Goal: Find specific page/section: Find specific page/section

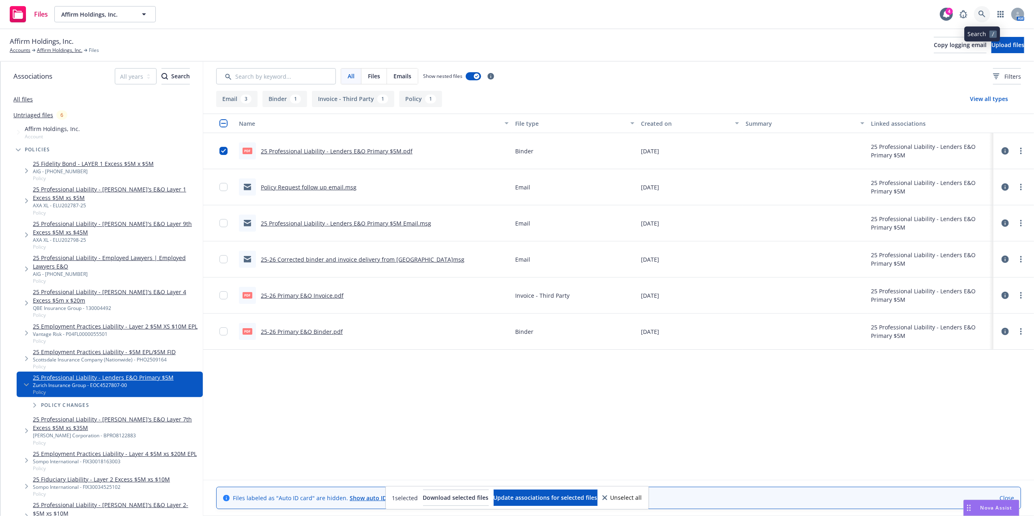
click at [982, 12] on icon at bounding box center [981, 14] width 7 height 7
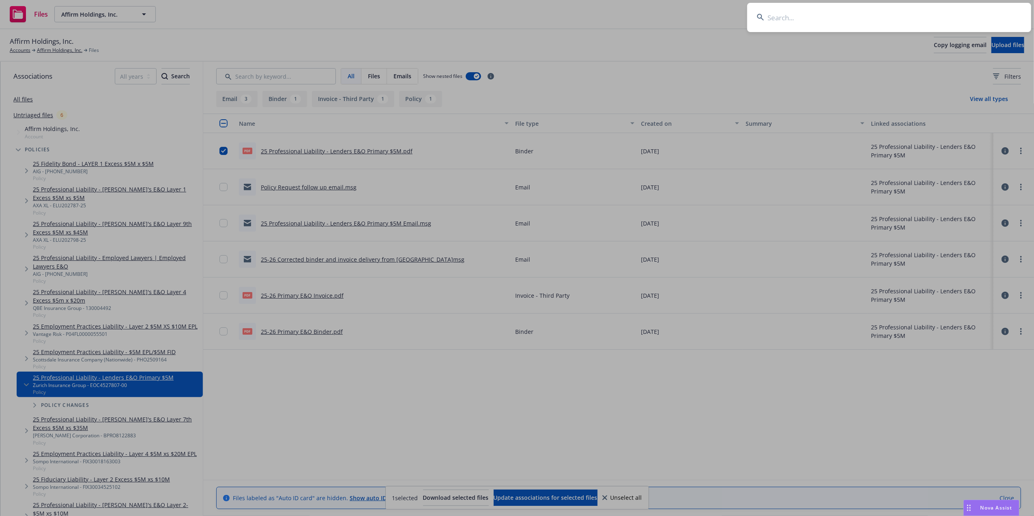
type input "EOC 4316218-00"
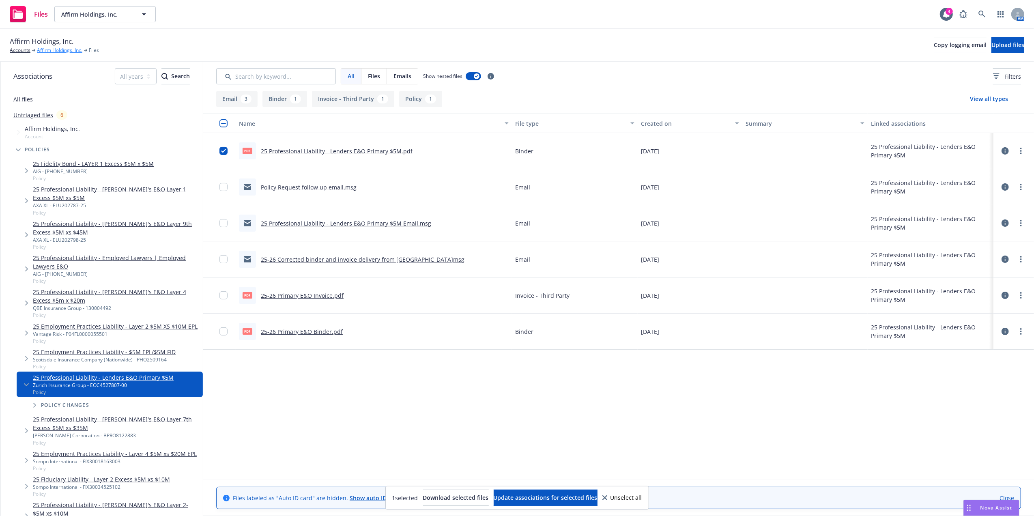
click at [60, 49] on link "Affirm Holdings, Inc." at bounding box center [59, 50] width 45 height 7
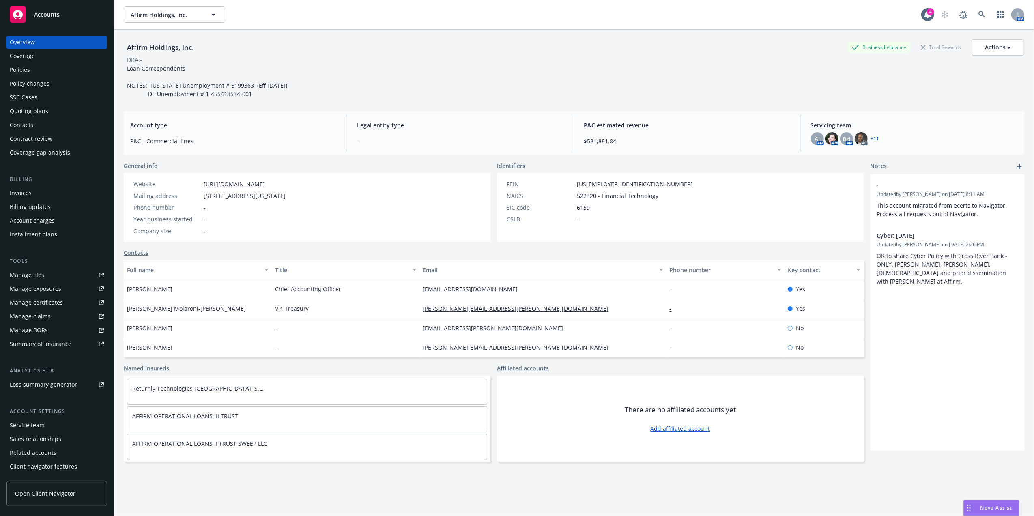
click at [13, 72] on div "Policies" at bounding box center [20, 69] width 20 height 13
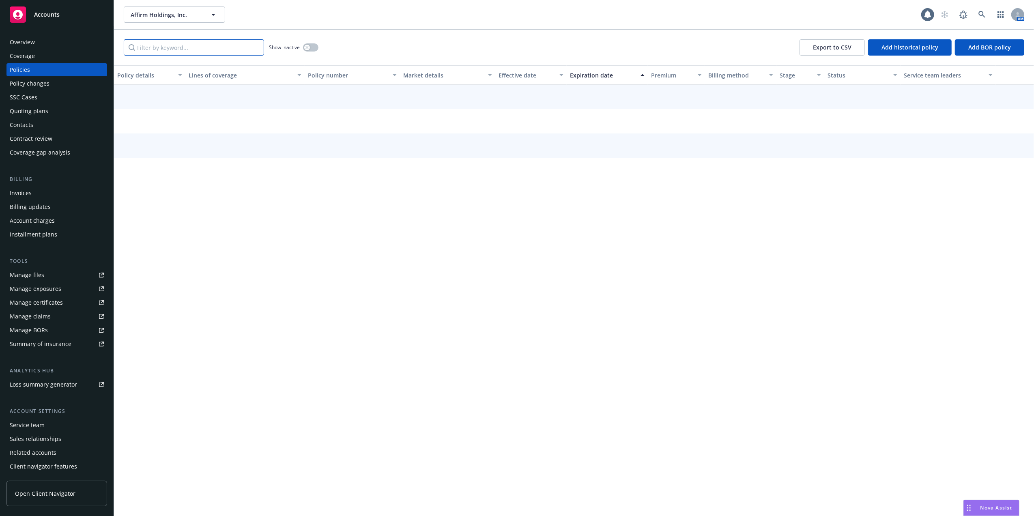
click at [148, 43] on input "Filter by keyword..." at bounding box center [194, 47] width 140 height 16
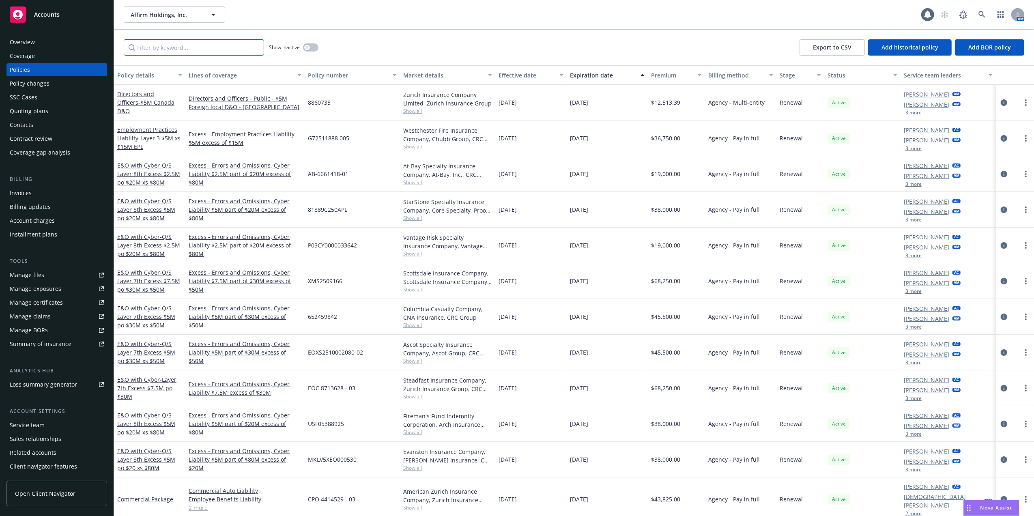
paste input "EOC 4316218-00"
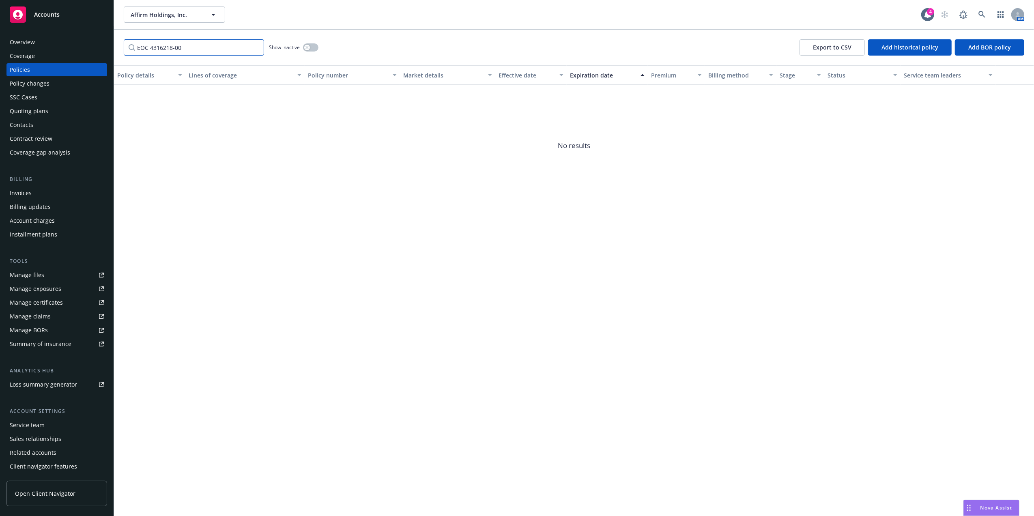
drag, startPoint x: 226, startPoint y: 49, endPoint x: 4, endPoint y: 49, distance: 222.6
click at [4, 49] on div "Accounts Overview Coverage Policies Policy changes SSC Cases Quoting plans Cont…" at bounding box center [517, 258] width 1034 height 516
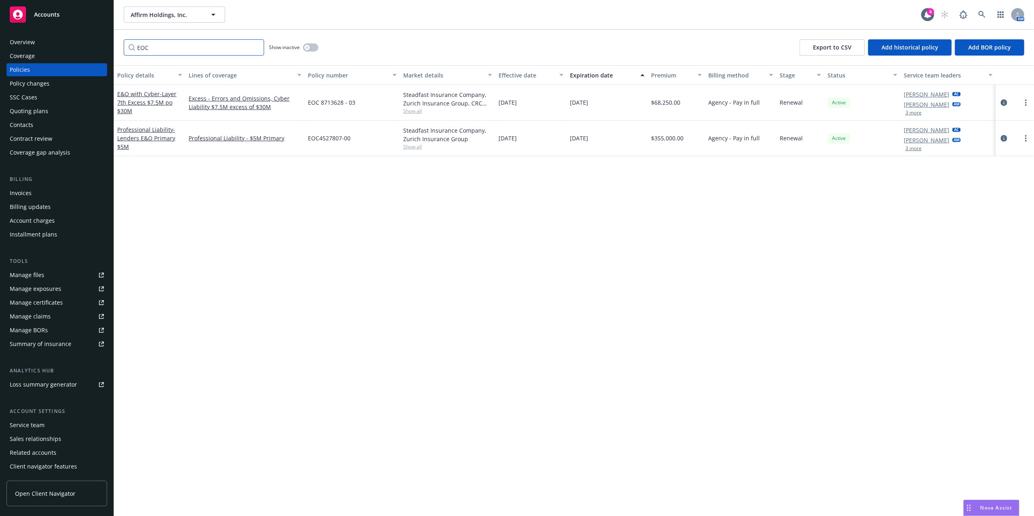
type input "EOC"
click at [363, 169] on div "Policy details Lines of coverage Policy number Market details Effective date Ex…" at bounding box center [574, 290] width 920 height 451
